Goal: Task Accomplishment & Management: Use online tool/utility

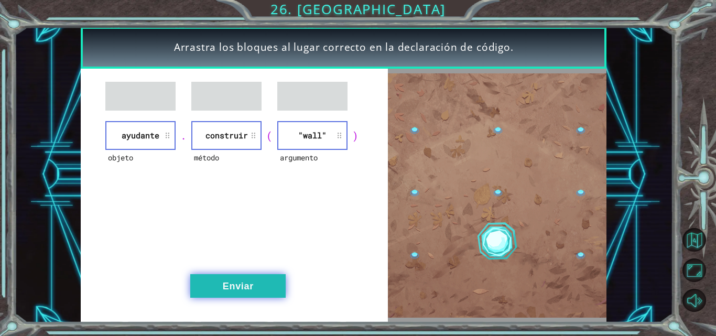
click at [260, 287] on button "Enviar" at bounding box center [237, 286] width 95 height 24
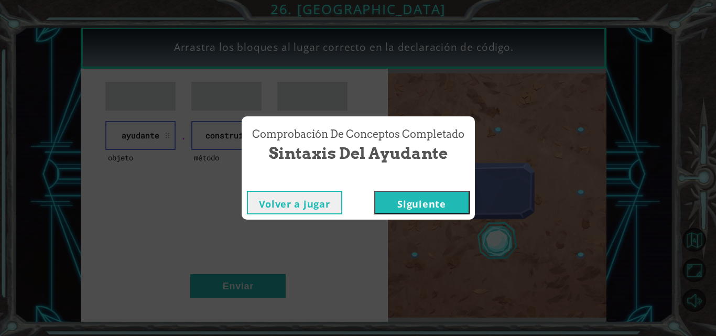
click at [421, 203] on button "Siguiente" at bounding box center [421, 203] width 95 height 24
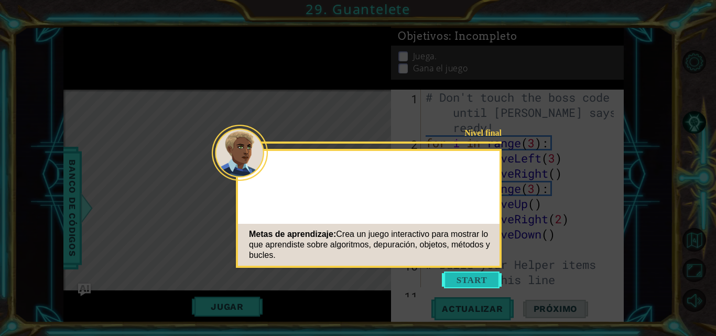
click at [477, 282] on button "Start" at bounding box center [472, 280] width 60 height 17
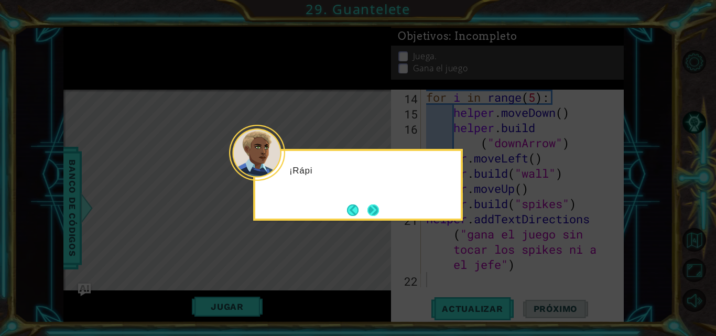
scroll to position [259, 0]
click at [375, 214] on button "Next" at bounding box center [373, 209] width 15 height 15
click at [370, 209] on button "Next" at bounding box center [374, 210] width 14 height 14
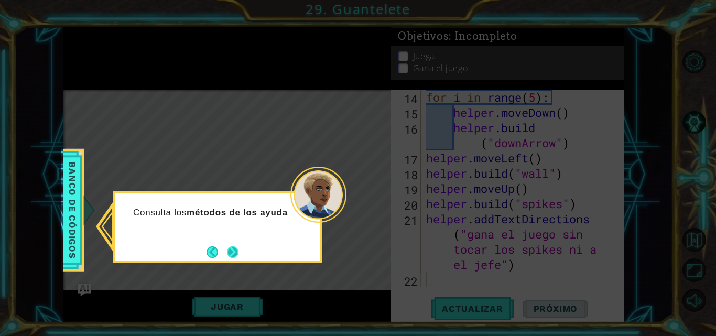
click at [234, 251] on button "Next" at bounding box center [233, 252] width 16 height 16
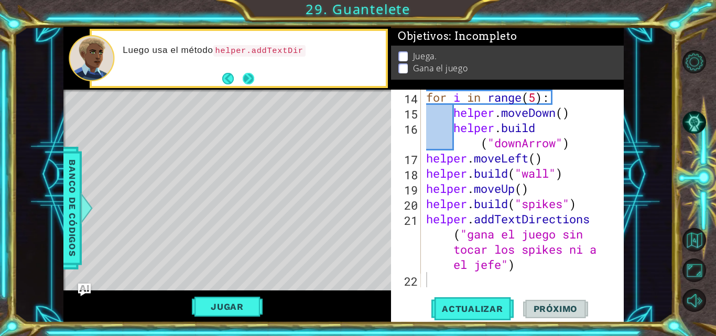
click at [244, 78] on button "Next" at bounding box center [248, 79] width 16 height 16
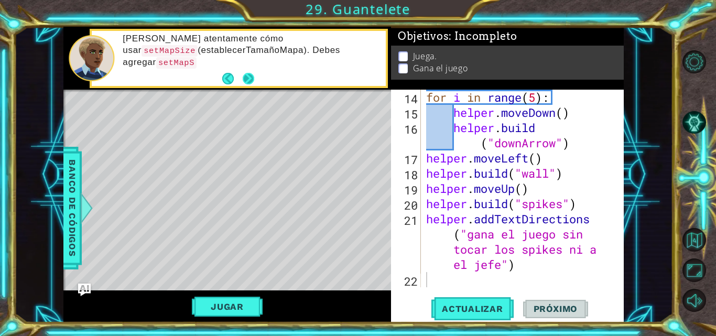
click at [249, 76] on button "Next" at bounding box center [249, 79] width 14 height 14
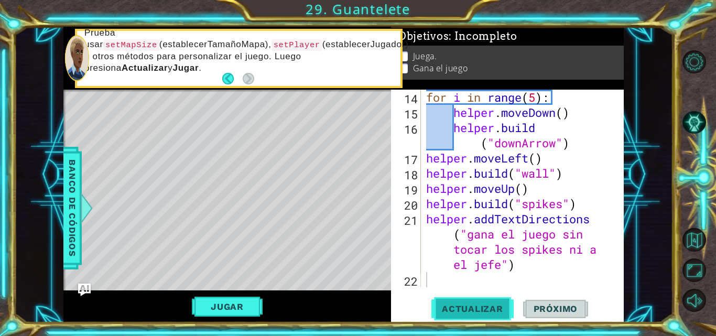
click at [471, 314] on span "Actualizar" at bounding box center [473, 309] width 82 height 10
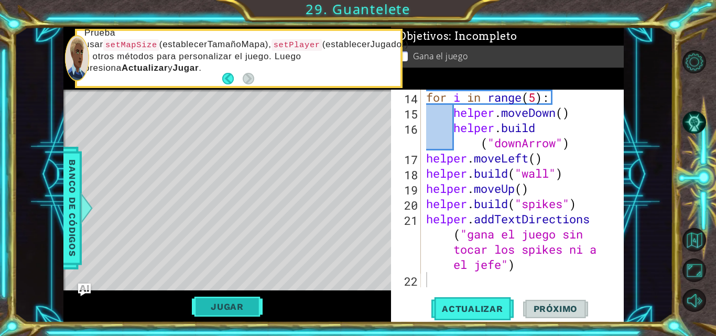
click at [238, 309] on button "Jugar" at bounding box center [227, 307] width 71 height 20
